Goal: Transaction & Acquisition: Purchase product/service

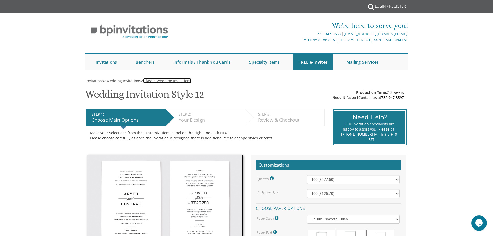
click at [151, 81] on span "Classic Wedding Invitations" at bounding box center [168, 80] width 48 height 5
click at [213, 32] on div "732.947.3597 | [EMAIL_ADDRESS][DOMAIN_NAME]" at bounding box center [300, 34] width 215 height 6
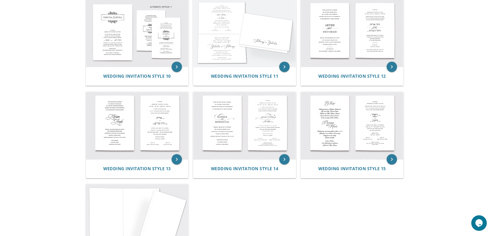
scroll to position [367, 0]
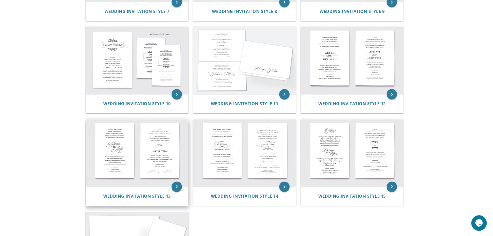
click at [127, 173] on img at bounding box center [137, 152] width 103 height 67
click at [137, 170] on img at bounding box center [137, 152] width 103 height 67
click at [177, 187] on icon "keyboard_arrow_right" at bounding box center [177, 186] width 10 height 10
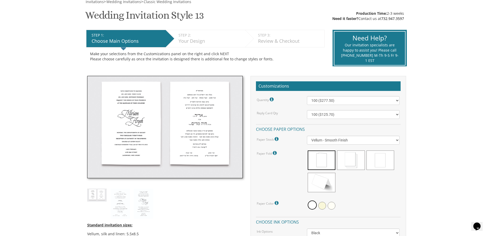
scroll to position [78, 0]
